Goal: Find specific page/section: Find specific page/section

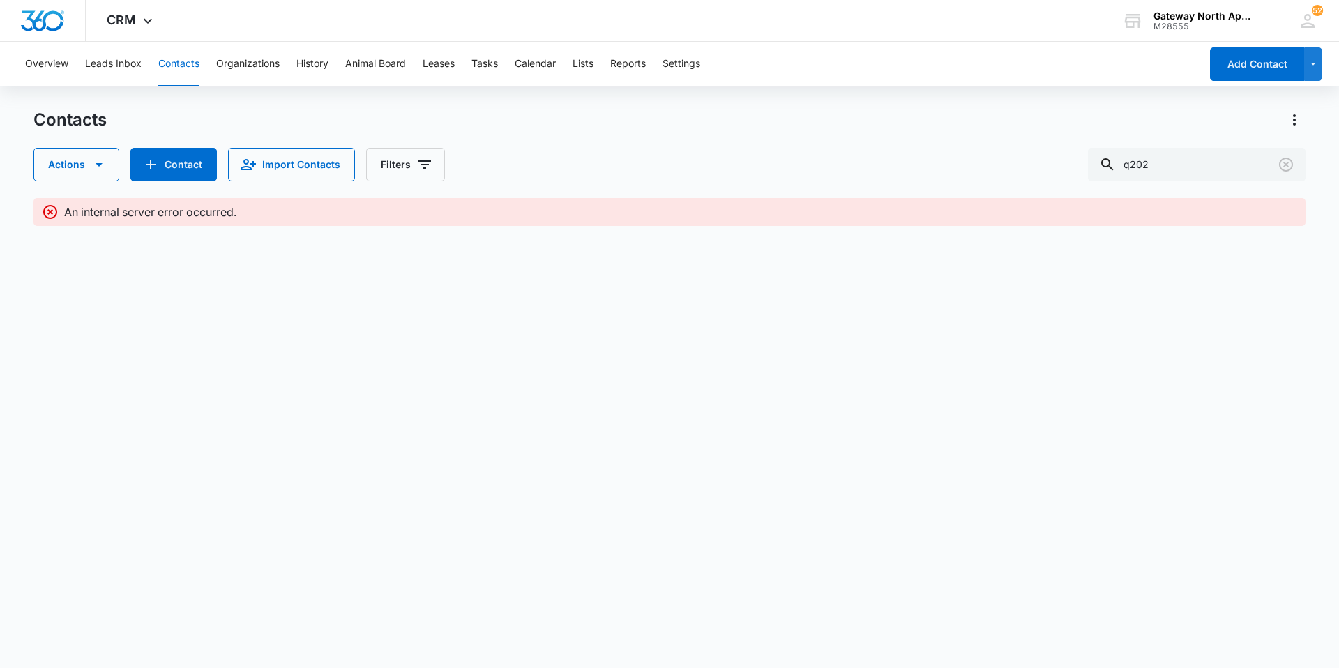
drag, startPoint x: 1212, startPoint y: 173, endPoint x: 1065, endPoint y: 172, distance: 147.1
click at [1065, 172] on div "Actions Contact Import Contacts Filters q202" at bounding box center [669, 164] width 1272 height 33
type input "g201"
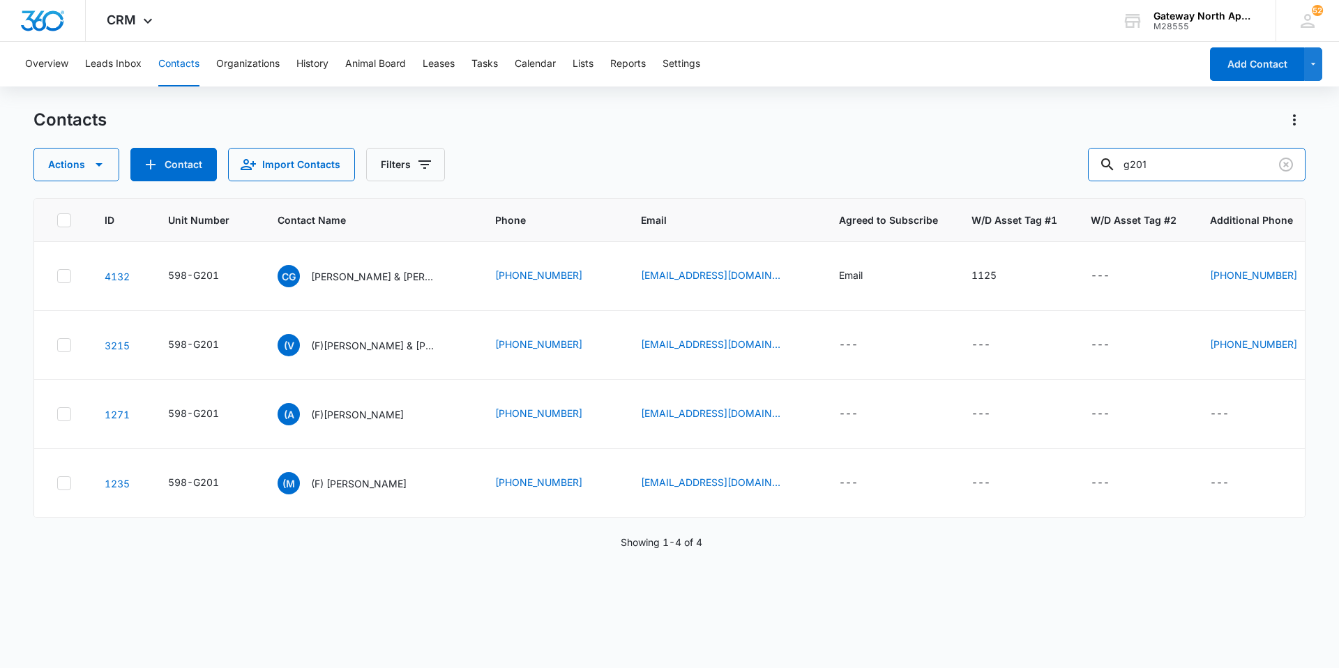
drag, startPoint x: 1168, startPoint y: 158, endPoint x: 1060, endPoint y: 160, distance: 108.1
click at [1060, 160] on div "Actions Contact Import Contacts Filters g201" at bounding box center [669, 164] width 1272 height 33
type input "m100"
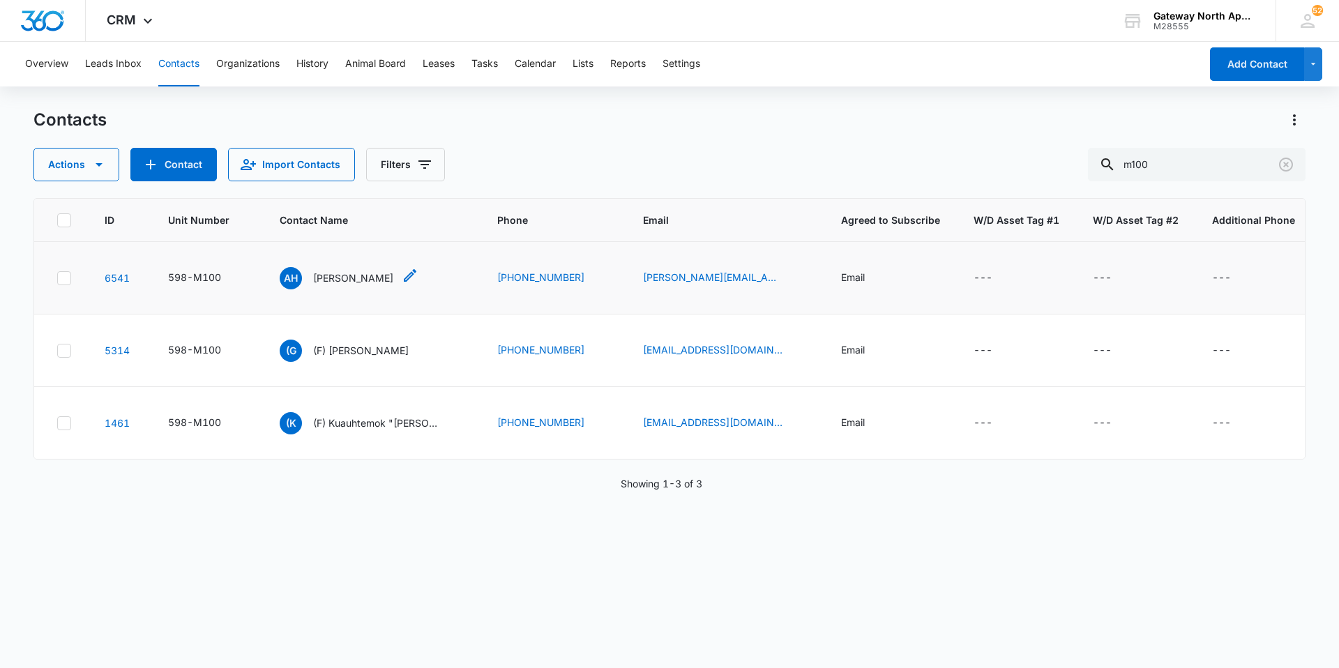
click at [359, 274] on p "Antonio Huerta" at bounding box center [353, 278] width 80 height 15
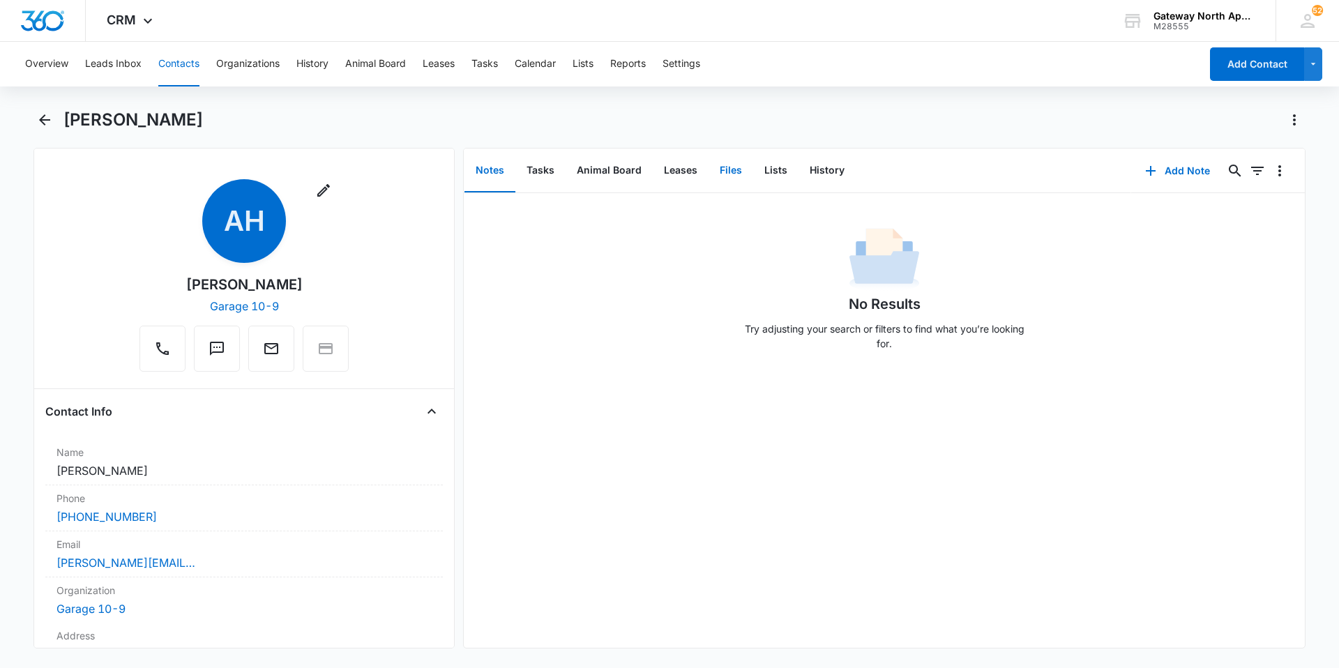
click at [730, 167] on button "Files" at bounding box center [730, 170] width 45 height 43
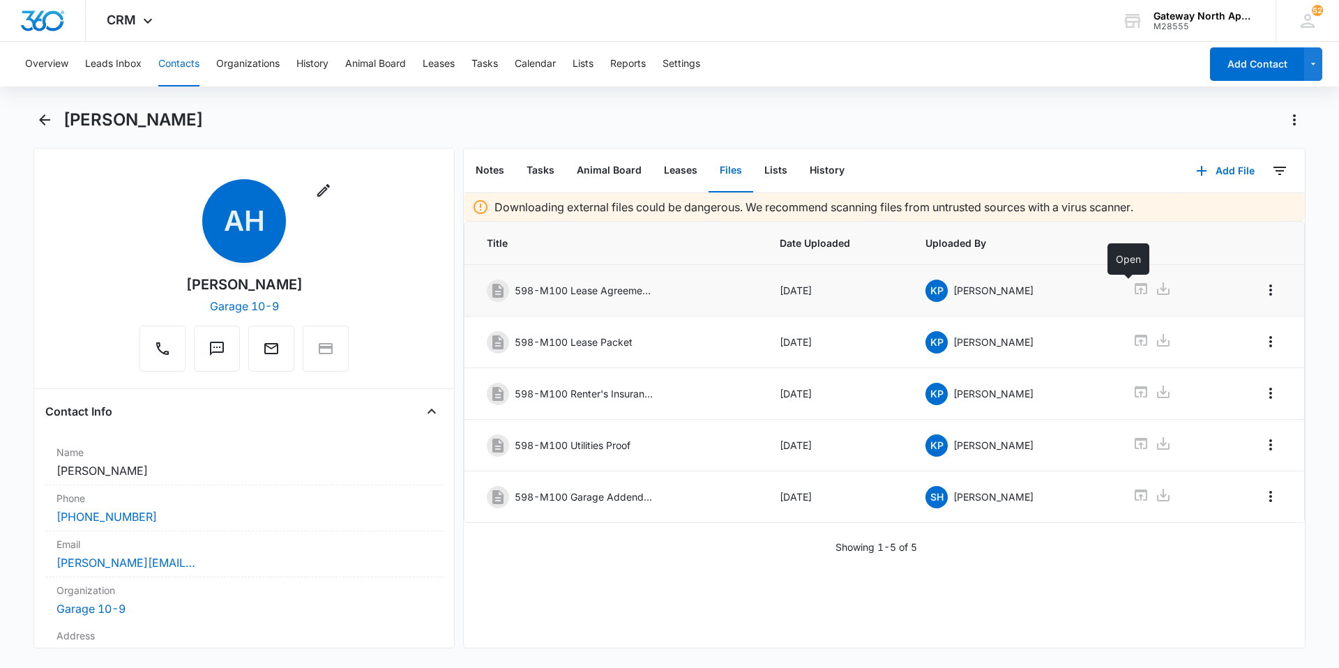
click at [1132, 288] on icon at bounding box center [1140, 288] width 17 height 17
click at [178, 64] on button "Contacts" at bounding box center [178, 64] width 41 height 45
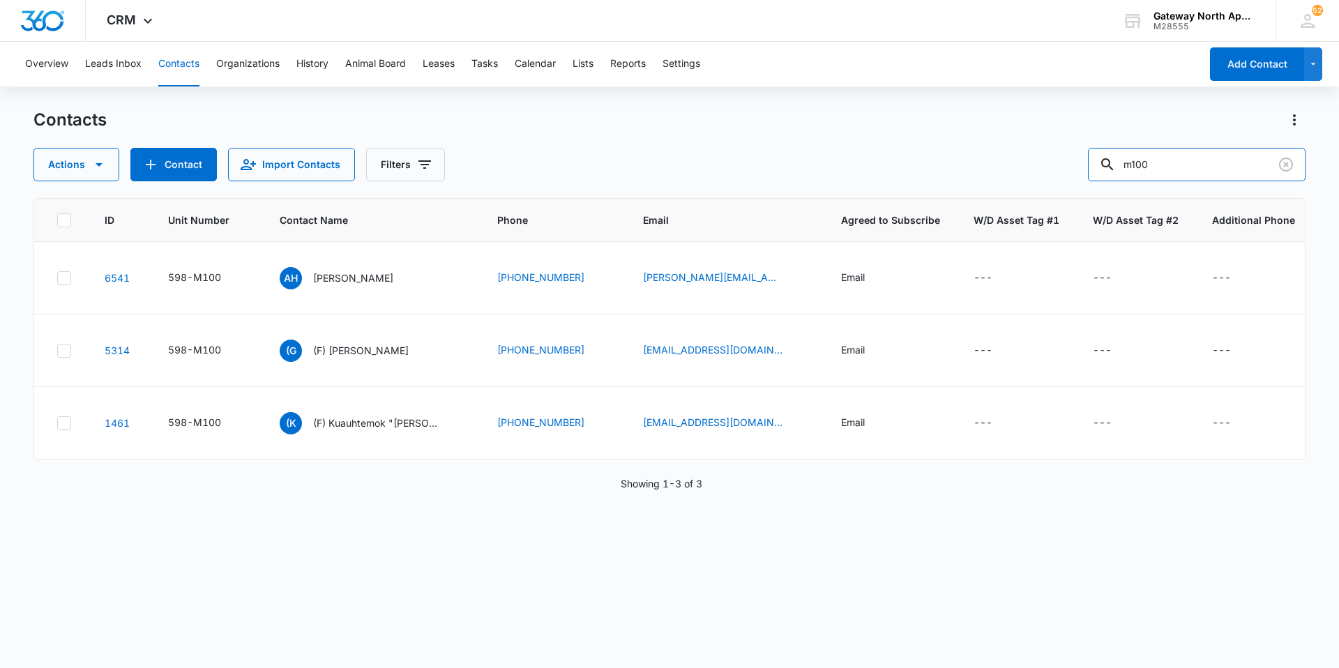
drag, startPoint x: 1173, startPoint y: 162, endPoint x: 1088, endPoint y: 164, distance: 84.4
click at [1090, 163] on div "Actions Contact Import Contacts Filters m100" at bounding box center [669, 164] width 1272 height 33
type input "o202"
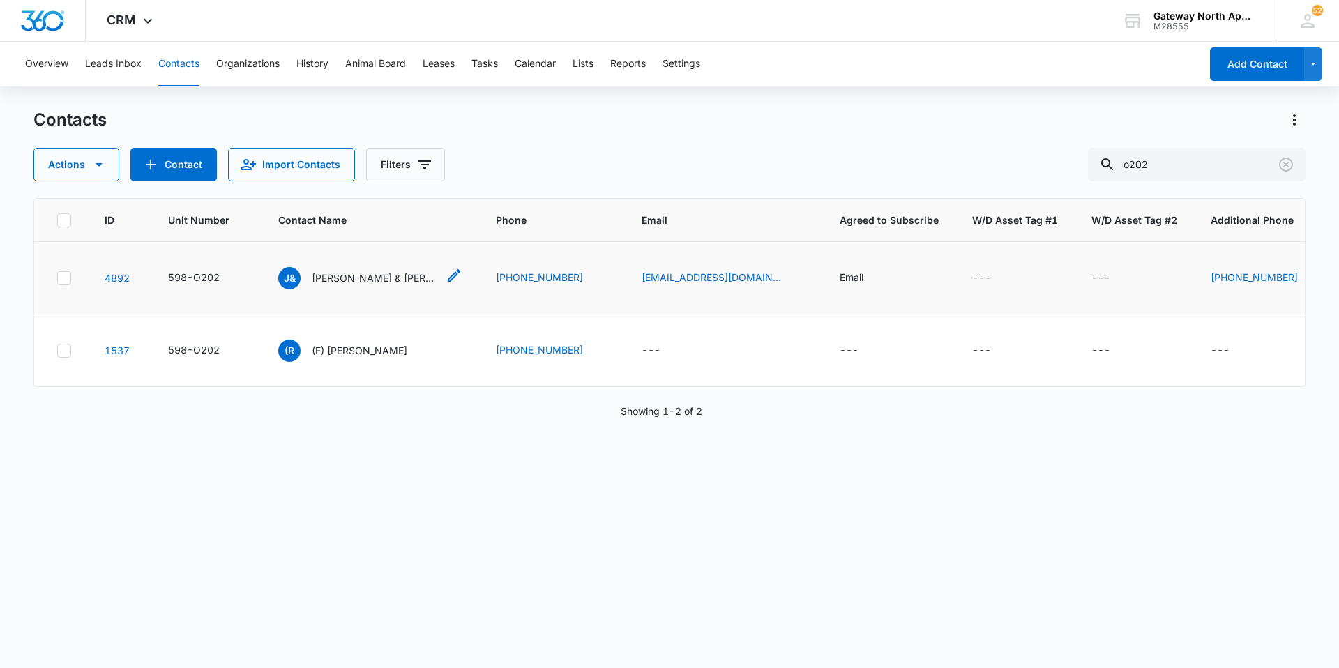
click at [358, 271] on p "Jara & Darrel Zirk" at bounding box center [374, 278] width 125 height 15
